Goal: Information Seeking & Learning: Compare options

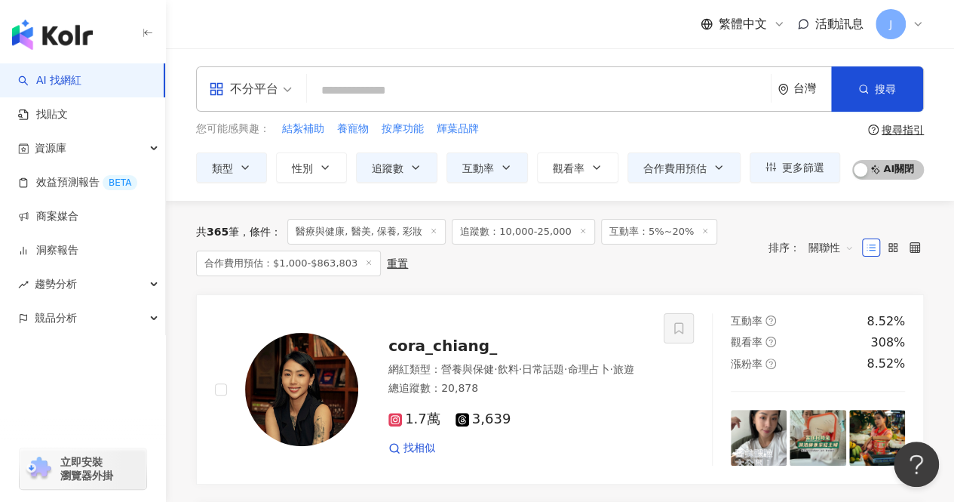
click at [920, 22] on icon at bounding box center [918, 24] width 12 height 12
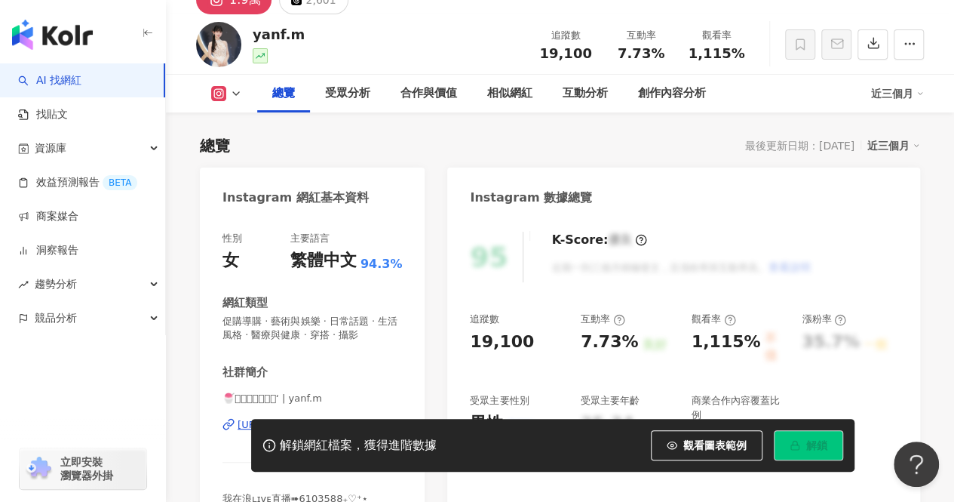
scroll to position [226, 0]
